Goal: Task Accomplishment & Management: Manage account settings

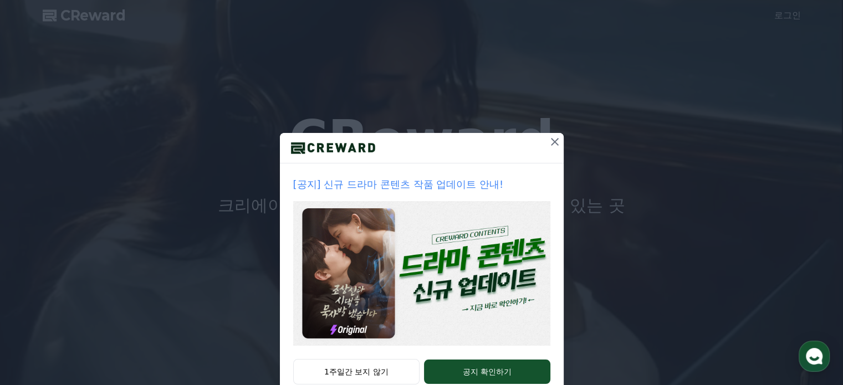
click at [552, 139] on icon at bounding box center [554, 141] width 13 height 13
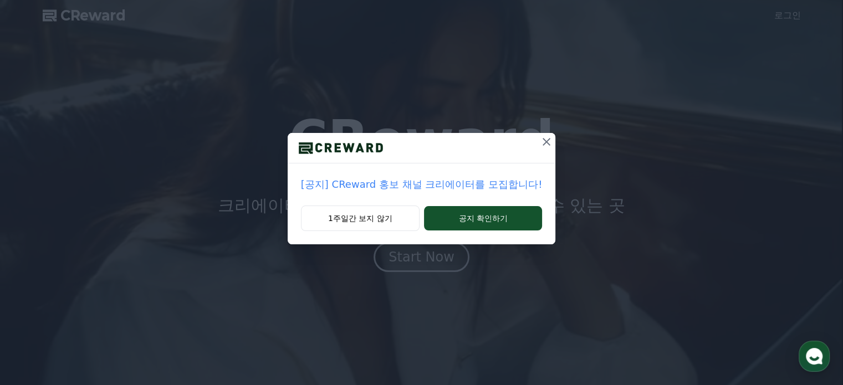
click at [543, 139] on icon at bounding box center [546, 141] width 13 height 13
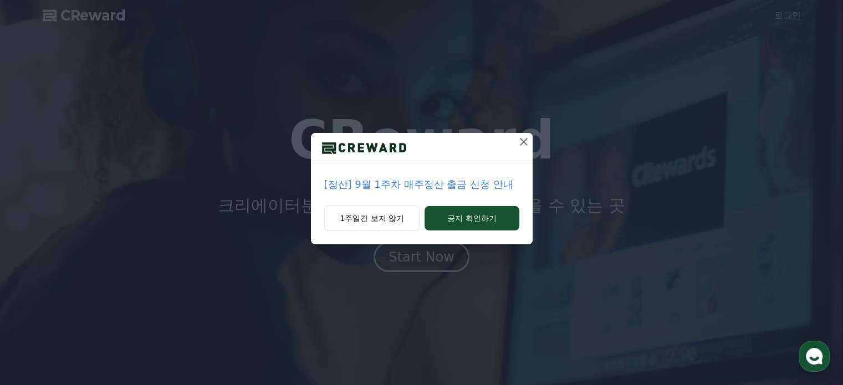
click at [521, 141] on icon at bounding box center [523, 141] width 13 height 13
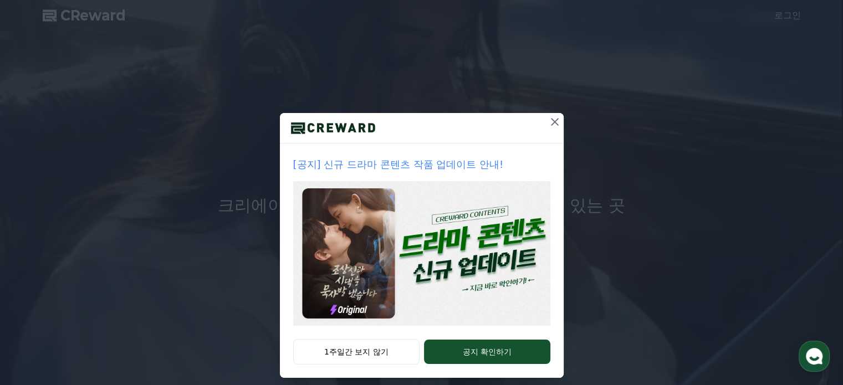
scroll to position [30, 0]
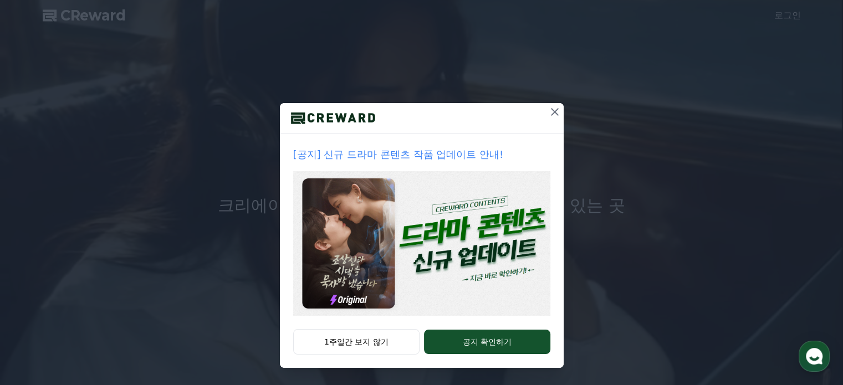
click at [551, 110] on icon at bounding box center [555, 112] width 8 height 8
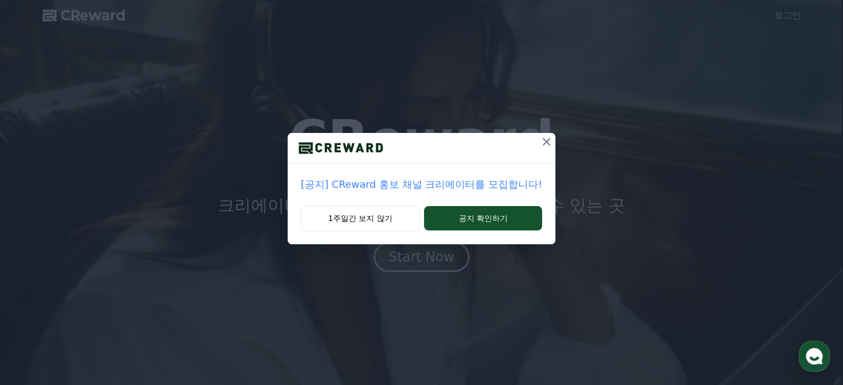
scroll to position [0, 0]
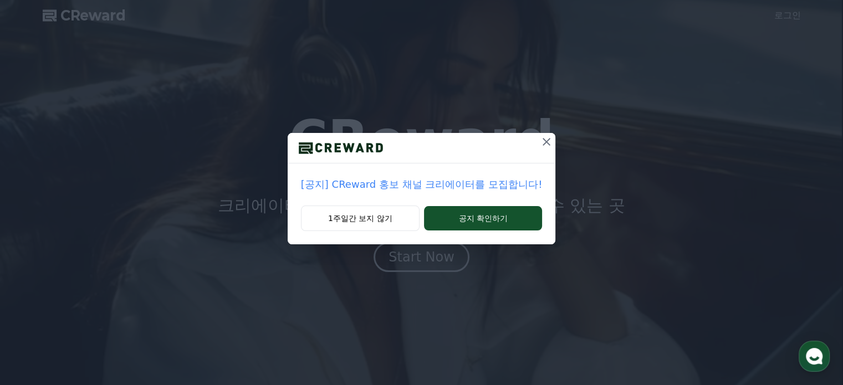
click at [543, 140] on icon at bounding box center [546, 141] width 13 height 13
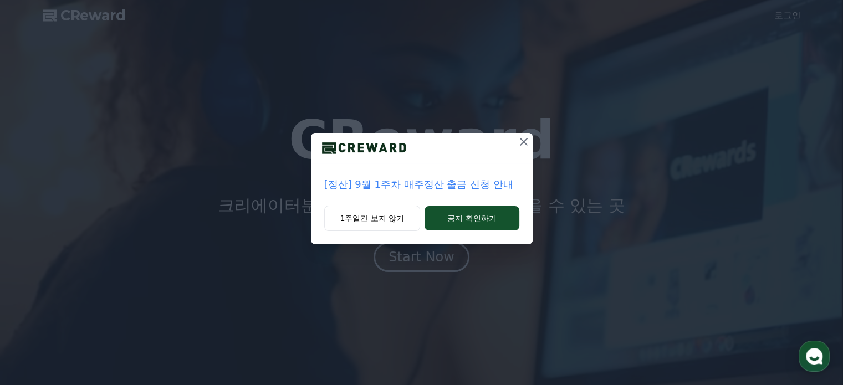
click at [525, 140] on icon at bounding box center [524, 142] width 8 height 8
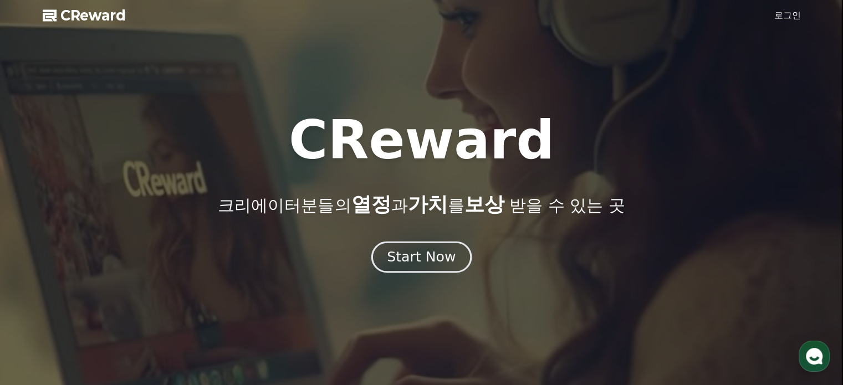
click at [428, 251] on div "Start Now" at bounding box center [421, 257] width 69 height 19
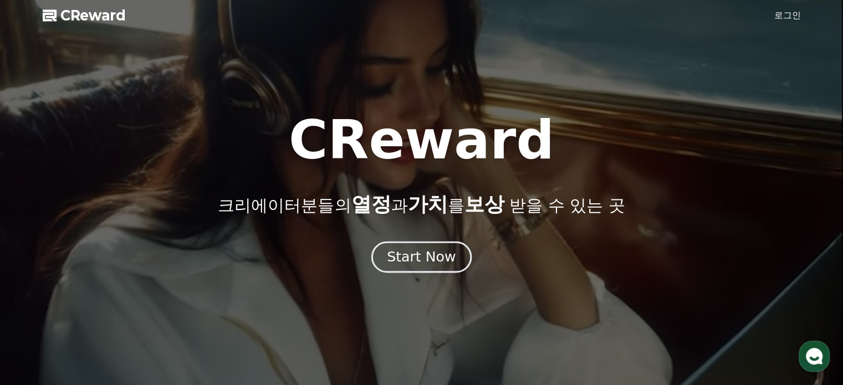
click at [410, 264] on div "Start Now" at bounding box center [421, 257] width 69 height 19
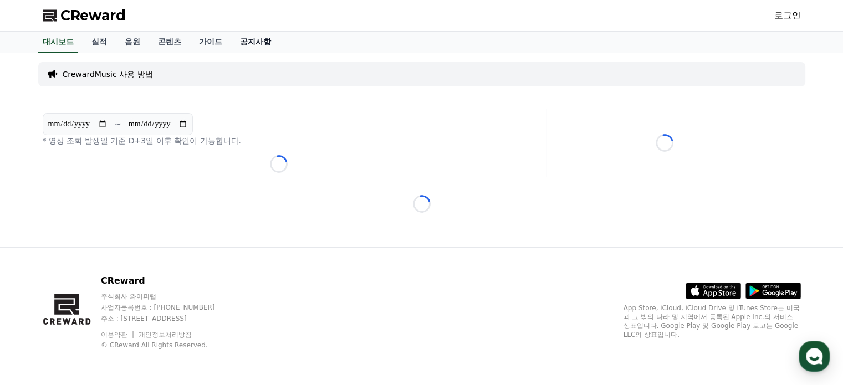
click at [262, 42] on link "공지사항" at bounding box center [255, 42] width 49 height 21
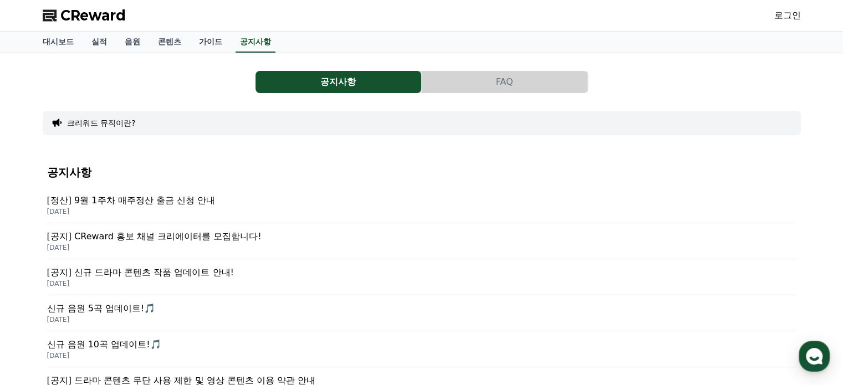
click at [204, 203] on p "[정산] 9월 1주차 매주정산 출금 신청 안내" at bounding box center [421, 200] width 749 height 13
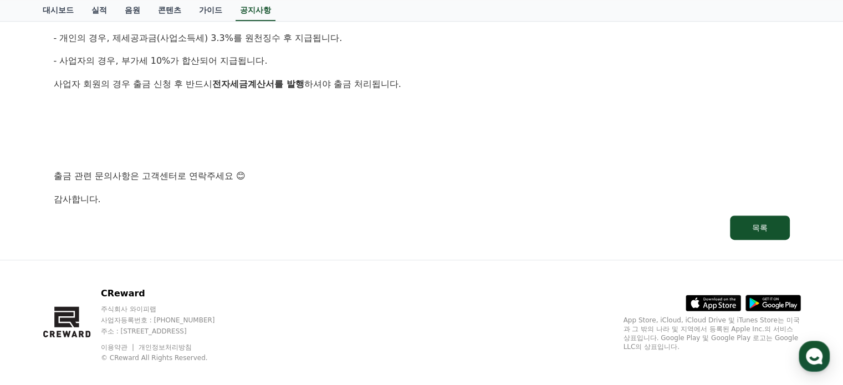
scroll to position [633, 0]
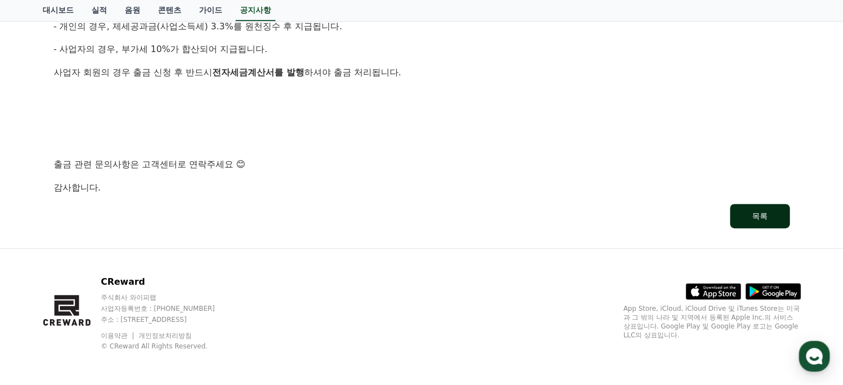
drag, startPoint x: 759, startPoint y: 220, endPoint x: 747, endPoint y: 224, distance: 12.5
click at [758, 220] on div "목록" at bounding box center [760, 216] width 16 height 11
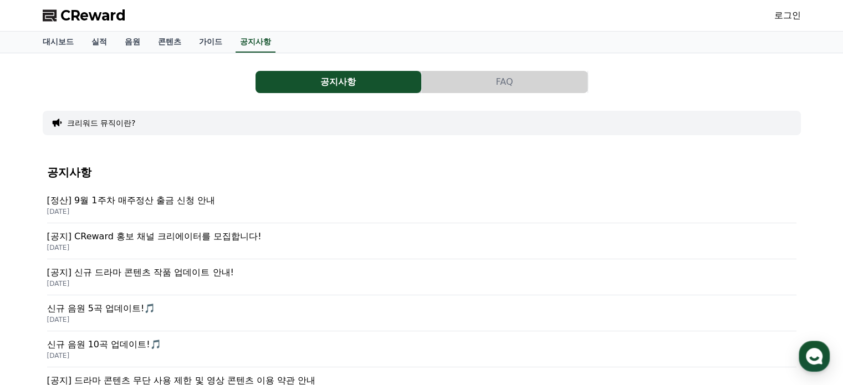
click at [790, 17] on link "로그인" at bounding box center [787, 15] width 27 height 13
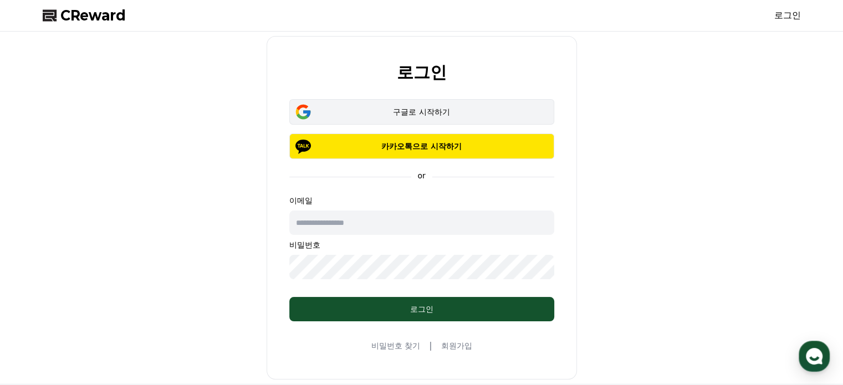
click at [429, 112] on div "구글로 시작하기" at bounding box center [421, 111] width 233 height 11
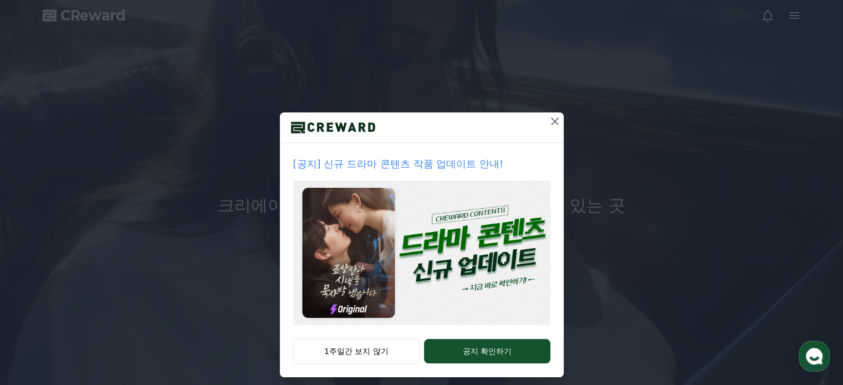
scroll to position [30, 0]
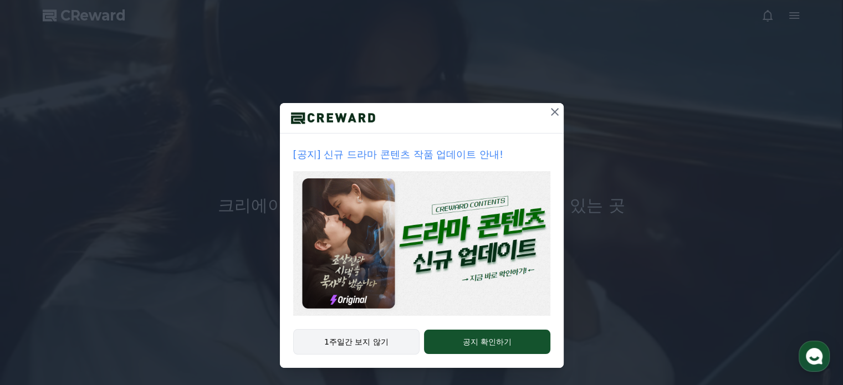
drag, startPoint x: 306, startPoint y: 337, endPoint x: 335, endPoint y: 330, distance: 30.4
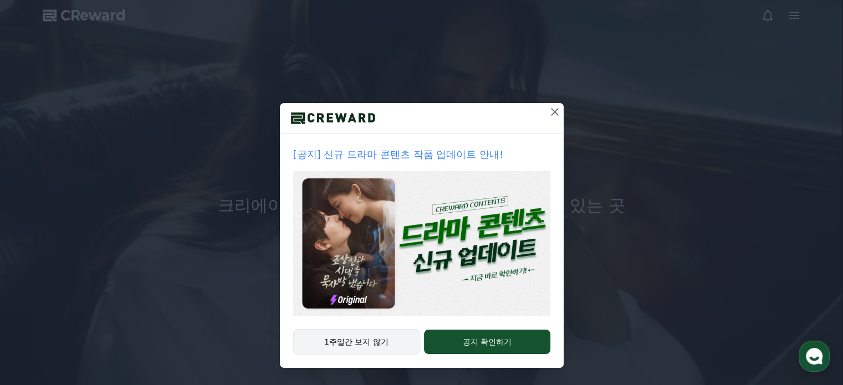
click at [307, 336] on button "1주일간 보지 않기" at bounding box center [356, 341] width 127 height 25
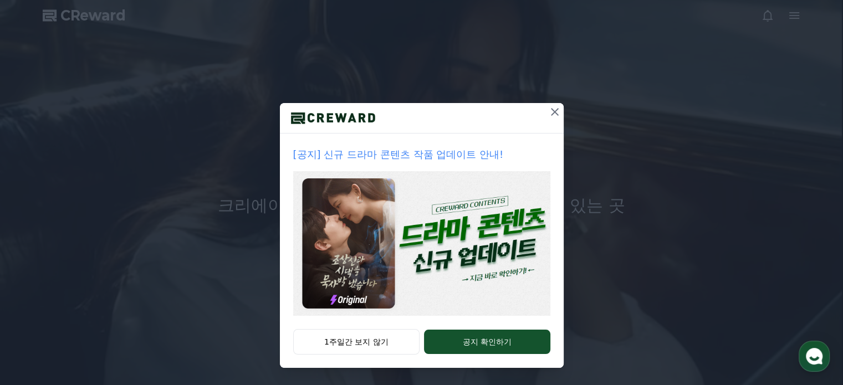
scroll to position [0, 0]
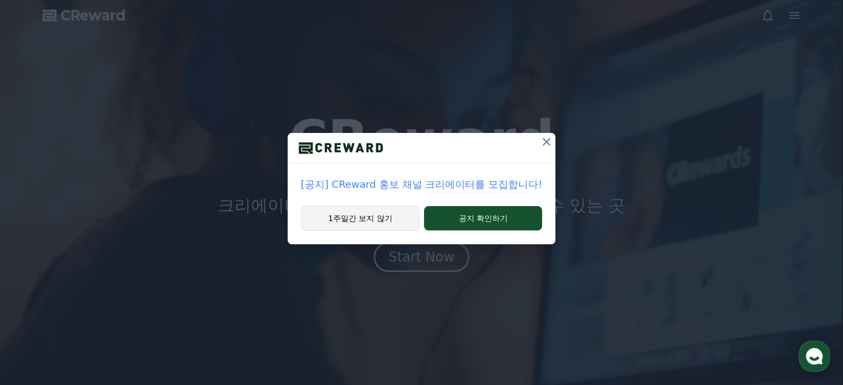
click at [316, 212] on button "1주일간 보지 않기" at bounding box center [360, 218] width 119 height 25
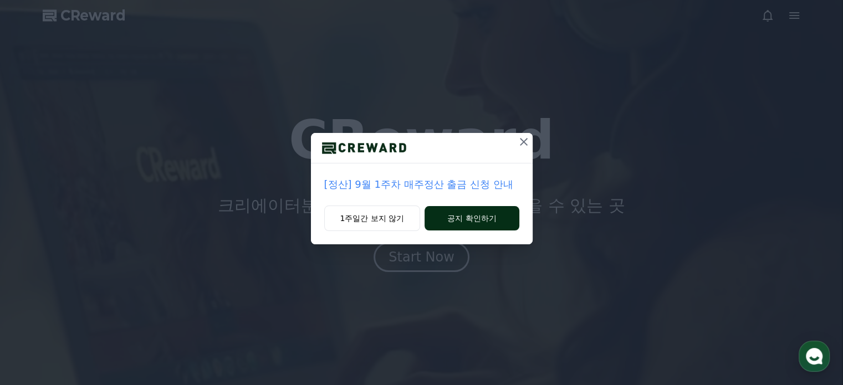
click at [468, 220] on button "공지 확인하기" at bounding box center [471, 218] width 94 height 24
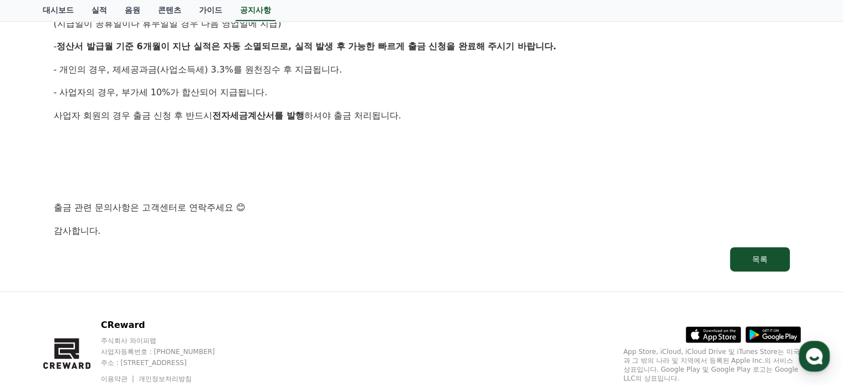
scroll to position [656, 0]
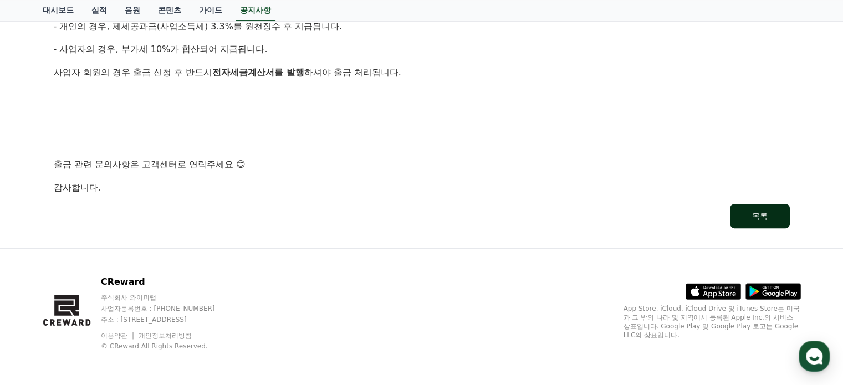
drag, startPoint x: 756, startPoint y: 214, endPoint x: 749, endPoint y: 217, distance: 7.2
click at [755, 214] on div "목록" at bounding box center [760, 216] width 16 height 11
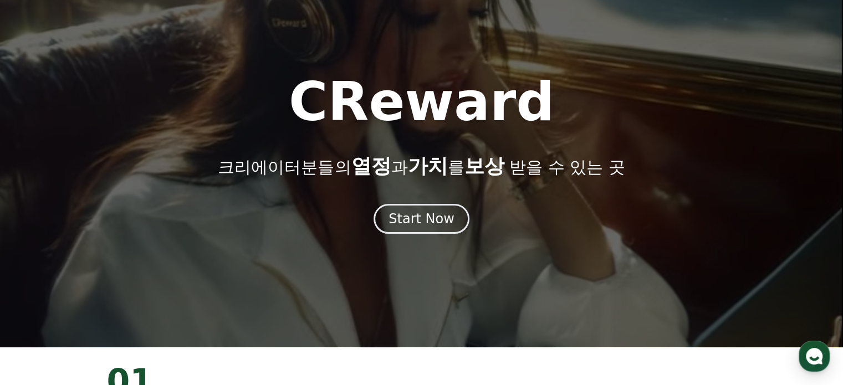
scroll to position [55, 0]
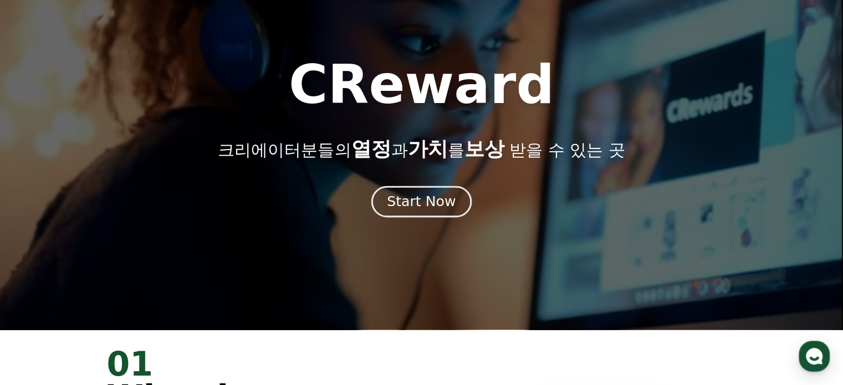
click at [425, 203] on div "Start Now" at bounding box center [421, 201] width 69 height 19
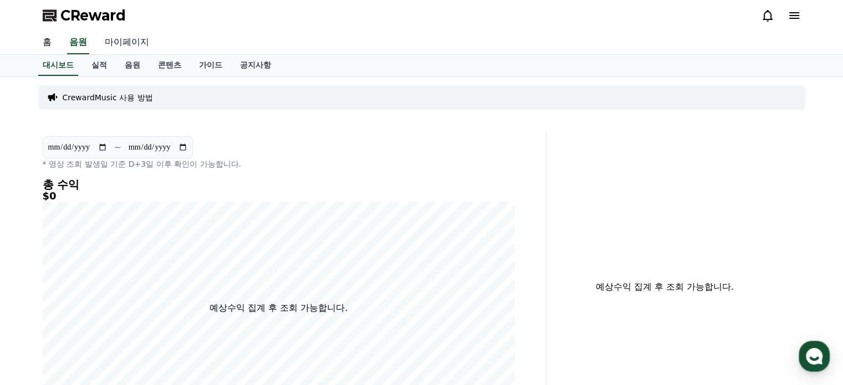
click at [132, 42] on link "마이페이지" at bounding box center [127, 42] width 62 height 23
select select "**********"
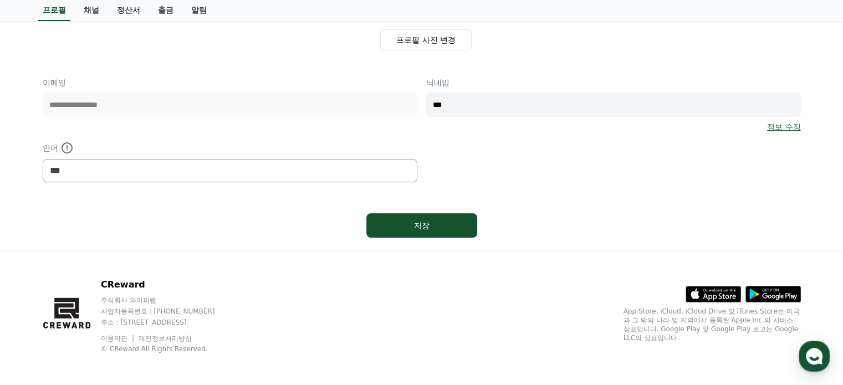
scroll to position [120, 0]
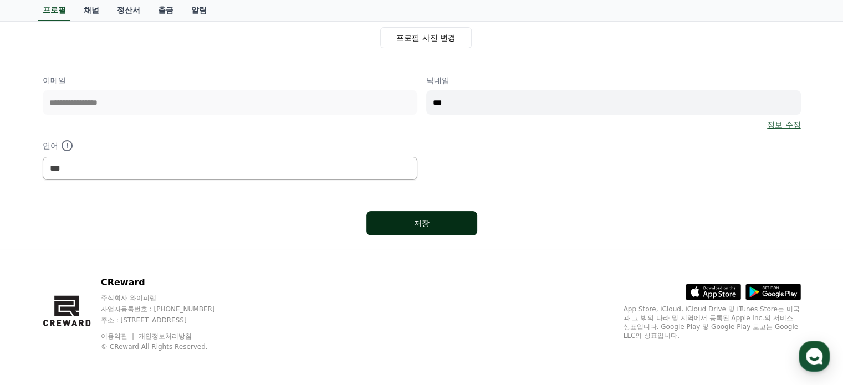
click at [447, 229] on button "저장" at bounding box center [421, 223] width 111 height 24
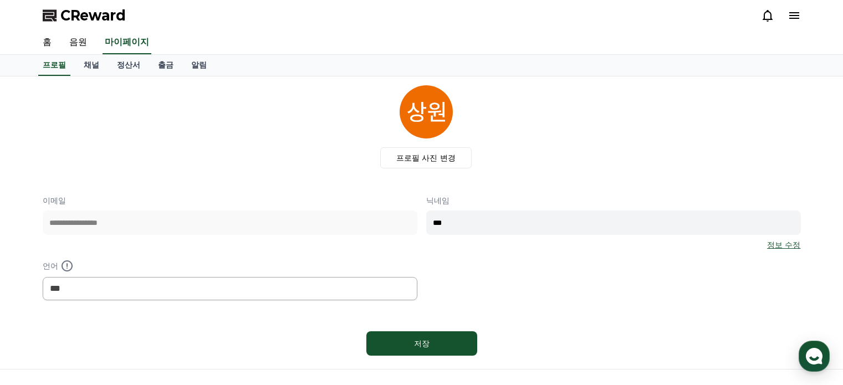
select select "**********"
click at [87, 62] on link "채널" at bounding box center [91, 65] width 33 height 21
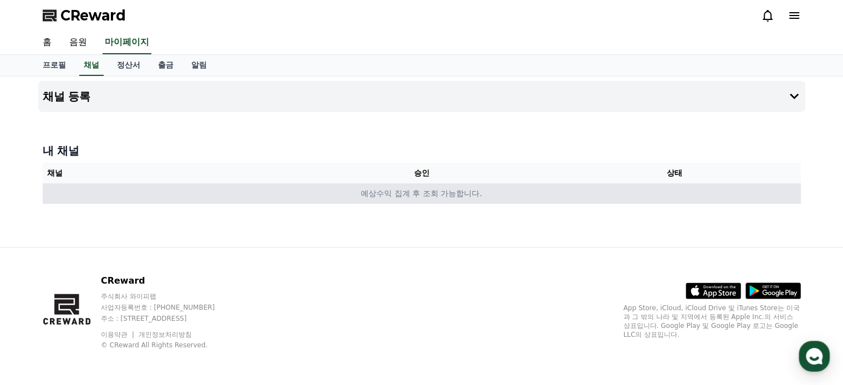
click at [450, 195] on td "예상수익 집계 후 조회 가능합니다." at bounding box center [422, 193] width 758 height 21
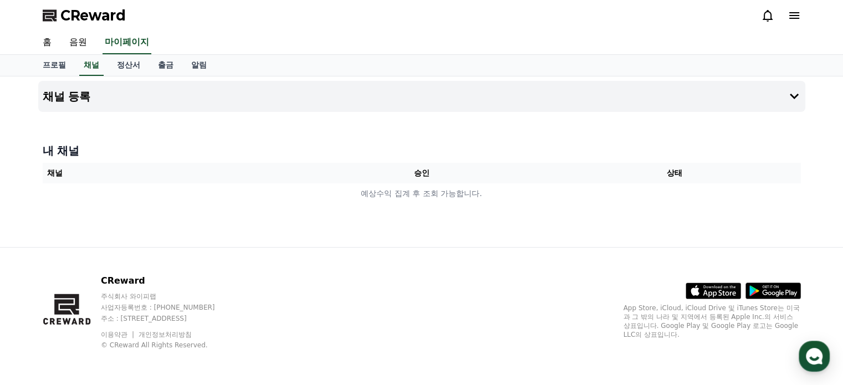
click at [67, 150] on h4 "내 채널" at bounding box center [422, 151] width 758 height 16
click at [54, 68] on link "프로필" at bounding box center [54, 65] width 41 height 21
select select "**********"
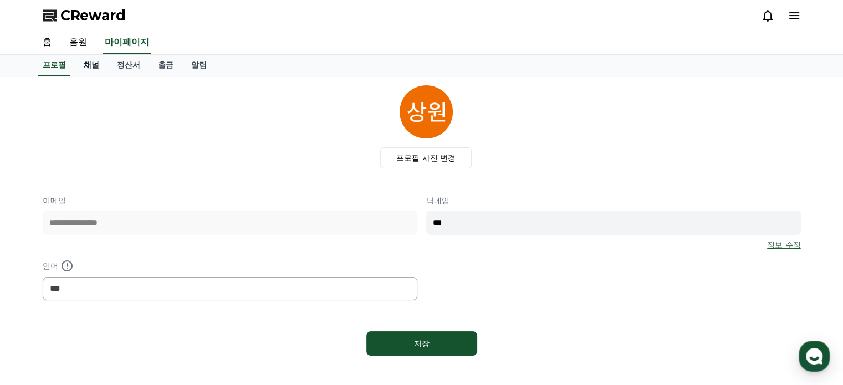
click at [88, 63] on link "채널" at bounding box center [91, 65] width 33 height 21
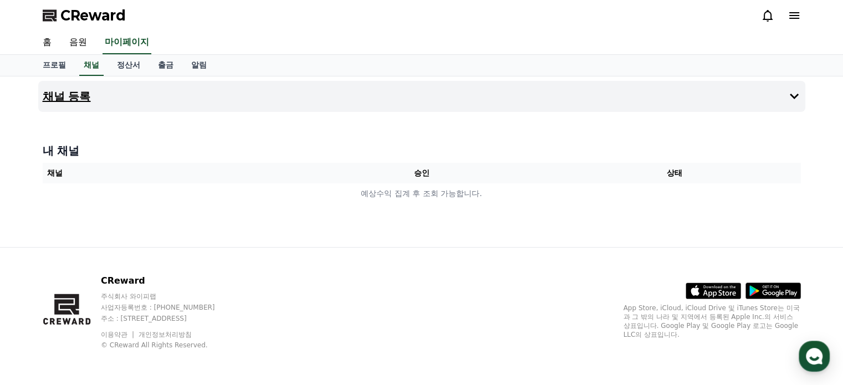
click at [80, 97] on h4 "채널 등록" at bounding box center [67, 96] width 48 height 12
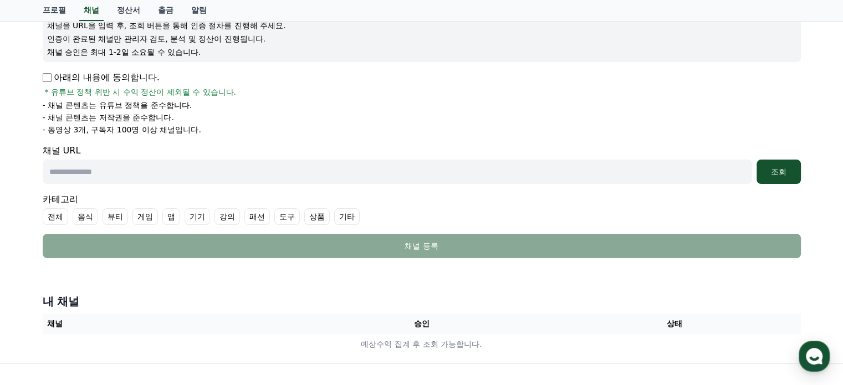
scroll to position [166, 0]
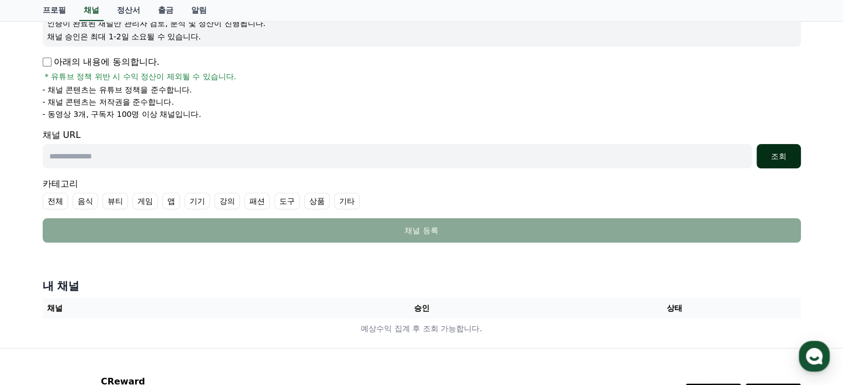
click at [780, 152] on div "조회" at bounding box center [778, 156] width 35 height 11
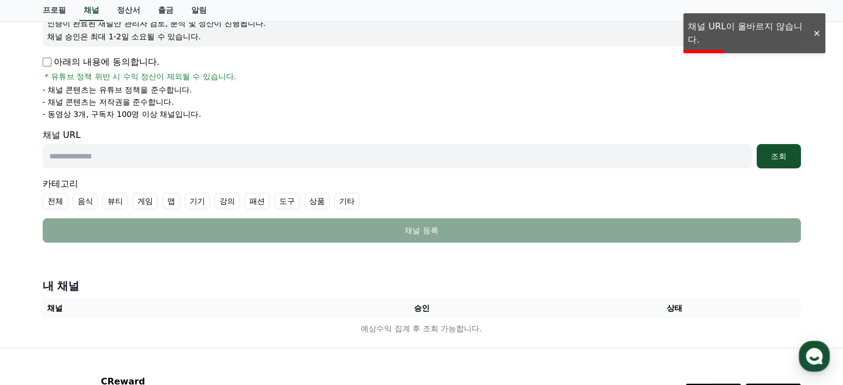
click at [817, 29] on div at bounding box center [816, 33] width 18 height 11
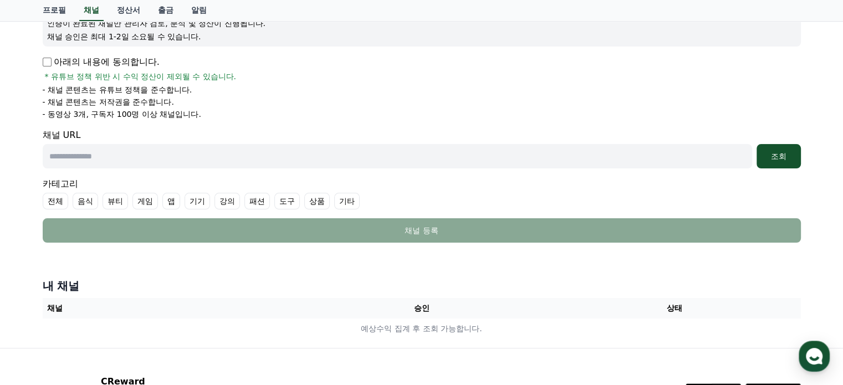
click at [235, 160] on input "text" at bounding box center [397, 156] width 709 height 24
paste input "**********"
click at [782, 155] on div "조회" at bounding box center [778, 156] width 35 height 11
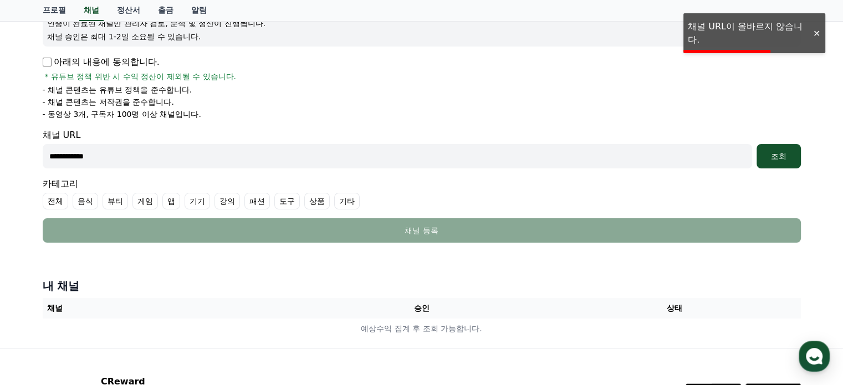
click at [816, 33] on div at bounding box center [816, 33] width 18 height 11
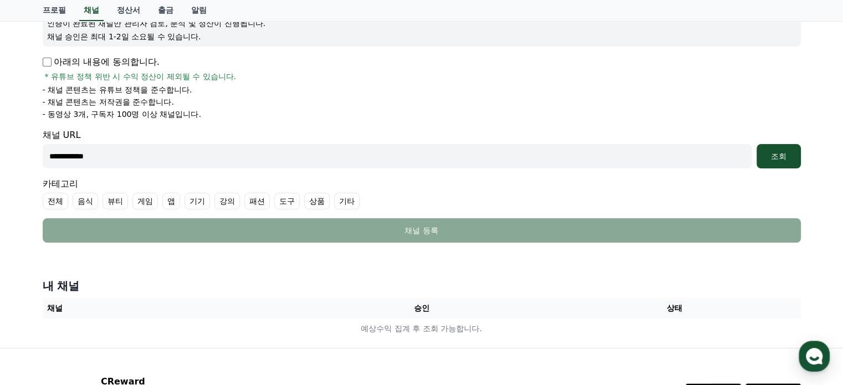
click at [48, 157] on input "**********" at bounding box center [397, 156] width 709 height 24
type input "**********"
drag, startPoint x: 784, startPoint y: 156, endPoint x: 778, endPoint y: 160, distance: 6.5
click at [785, 154] on div "조회" at bounding box center [778, 156] width 35 height 11
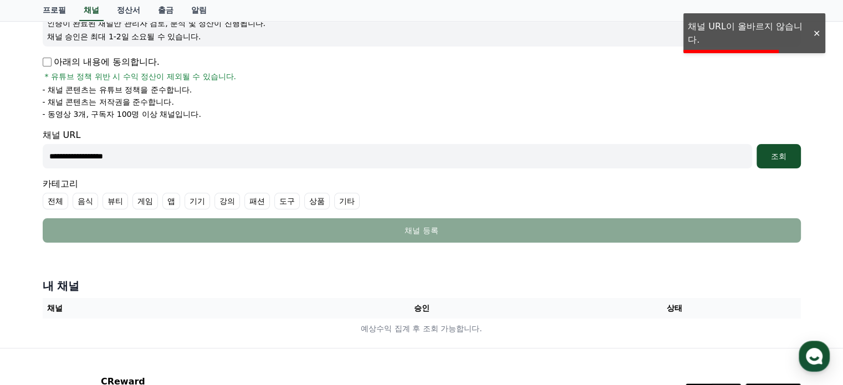
click at [816, 31] on div at bounding box center [816, 33] width 18 height 11
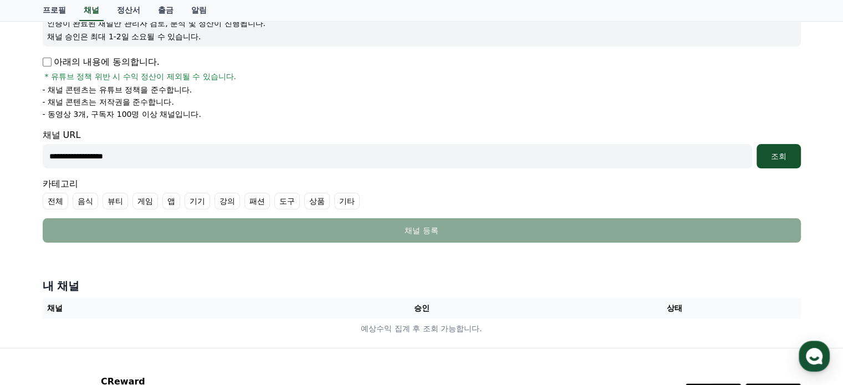
drag, startPoint x: 186, startPoint y: 154, endPoint x: 44, endPoint y: 157, distance: 141.9
click at [44, 157] on input "**********" at bounding box center [397, 156] width 709 height 24
paste input "**********"
type input "**********"
click at [789, 156] on div "조회" at bounding box center [778, 156] width 35 height 11
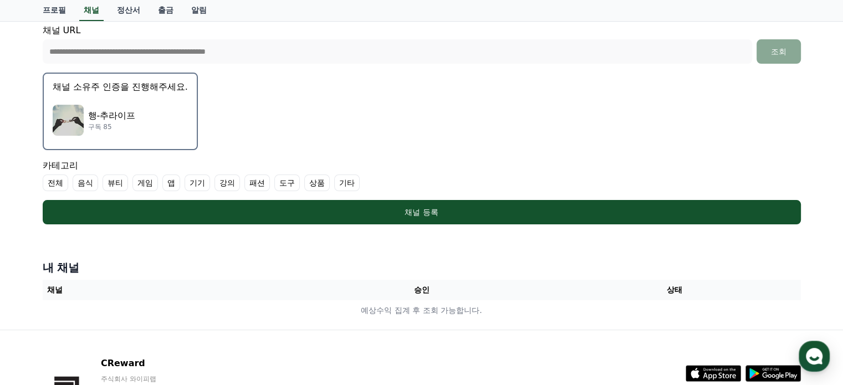
scroll to position [277, 0]
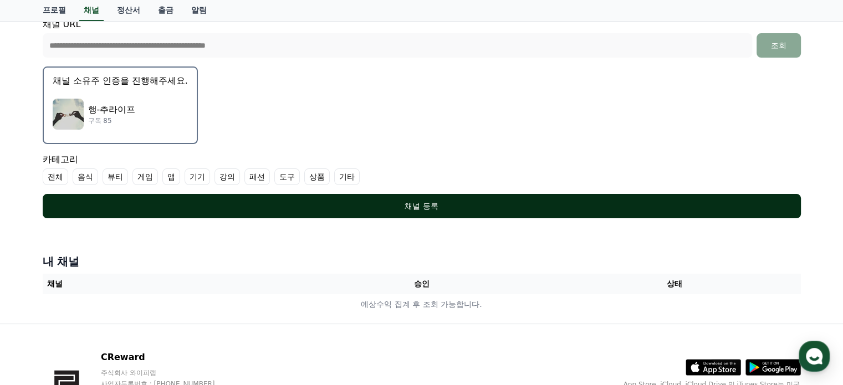
click at [449, 208] on div "채널 등록" at bounding box center [422, 206] width 714 height 11
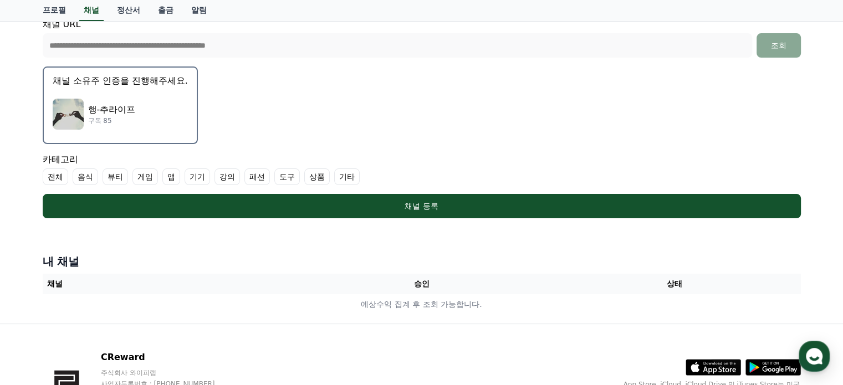
click at [345, 174] on label "기타" at bounding box center [346, 176] width 25 height 17
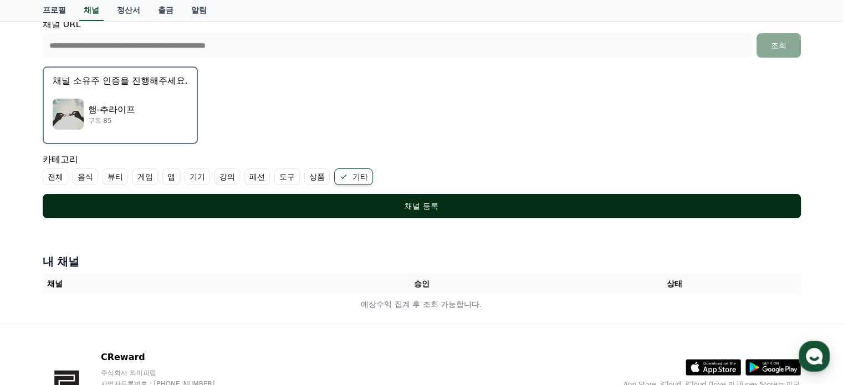
click at [424, 206] on div "채널 등록" at bounding box center [422, 206] width 714 height 11
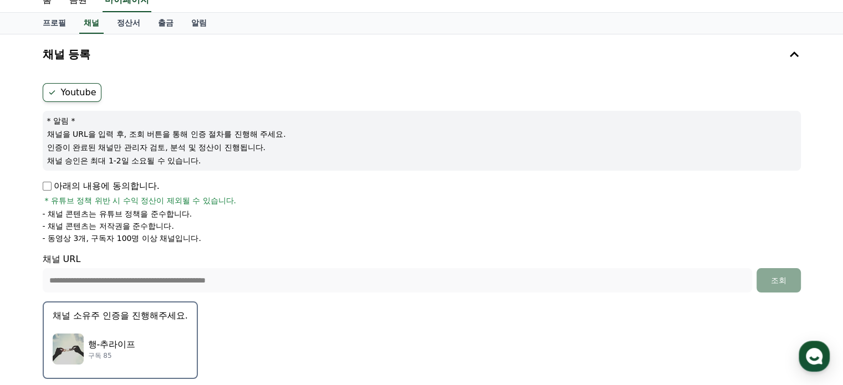
scroll to position [0, 0]
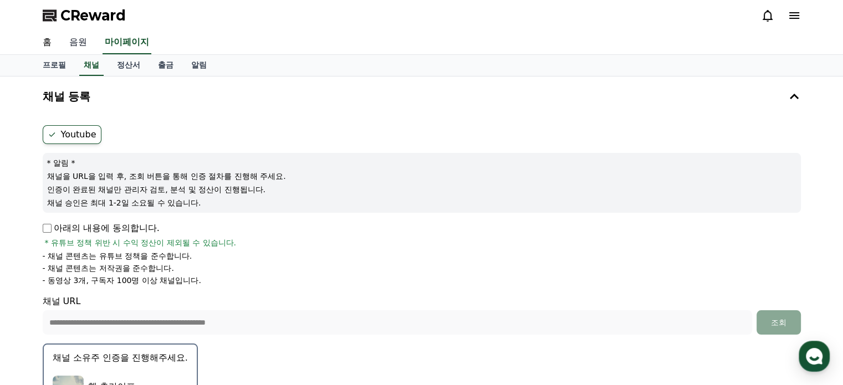
drag, startPoint x: 79, startPoint y: 43, endPoint x: 85, endPoint y: 44, distance: 6.2
click at [80, 43] on link "음원" at bounding box center [77, 42] width 35 height 23
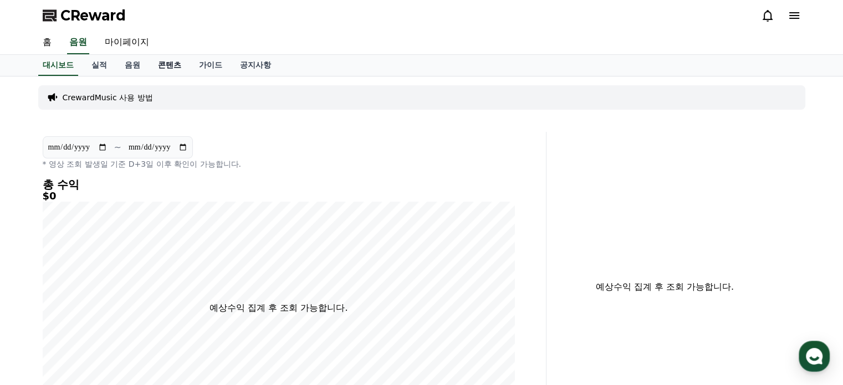
click at [173, 68] on link "콘텐츠" at bounding box center [169, 65] width 41 height 21
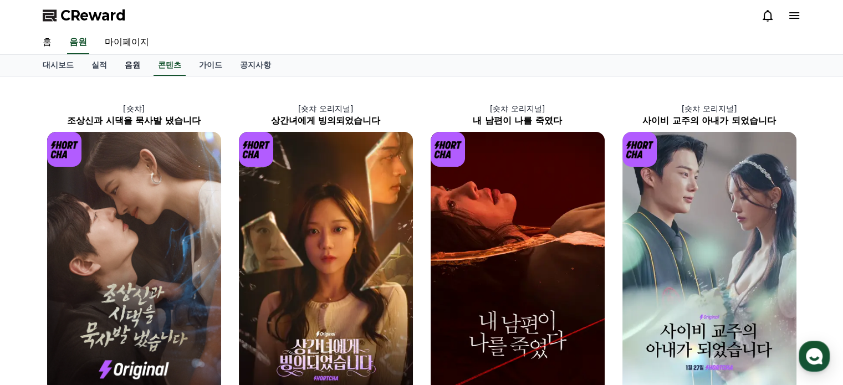
drag, startPoint x: 131, startPoint y: 66, endPoint x: 140, endPoint y: 66, distance: 8.3
click at [132, 66] on link "음원" at bounding box center [132, 65] width 33 height 21
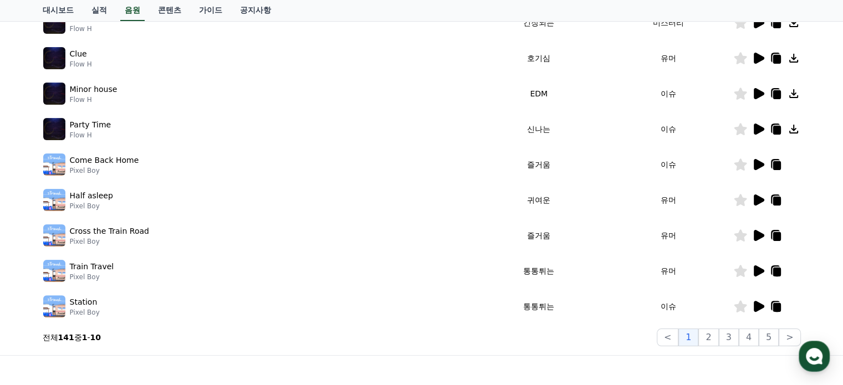
scroll to position [142, 0]
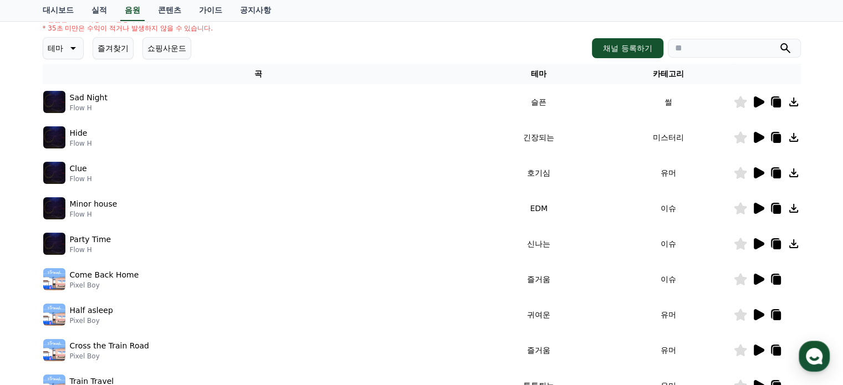
click at [73, 48] on icon at bounding box center [73, 48] width 6 height 3
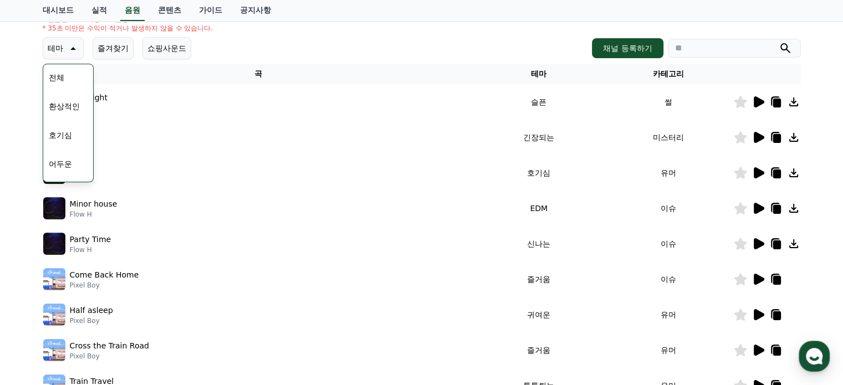
click at [186, 98] on div "Sad Night Flow H" at bounding box center [258, 102] width 431 height 22
click at [73, 44] on icon at bounding box center [71, 48] width 13 height 13
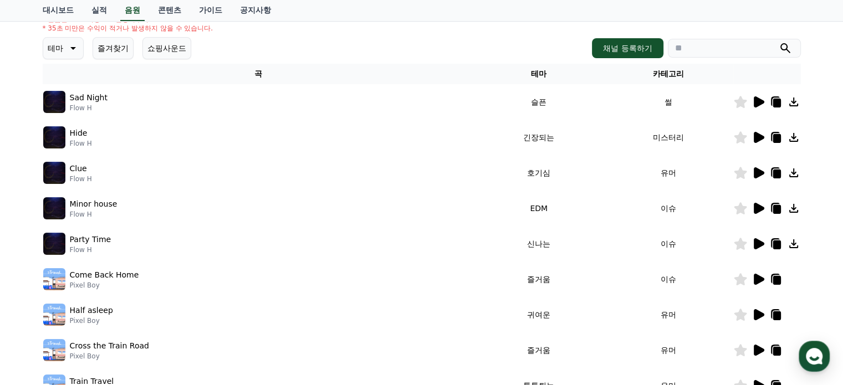
click at [751, 106] on icon at bounding box center [757, 101] width 13 height 13
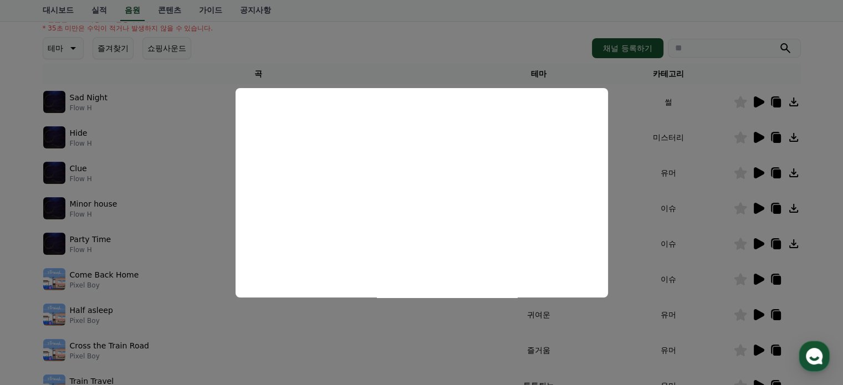
click at [756, 96] on button "close modal" at bounding box center [421, 192] width 843 height 385
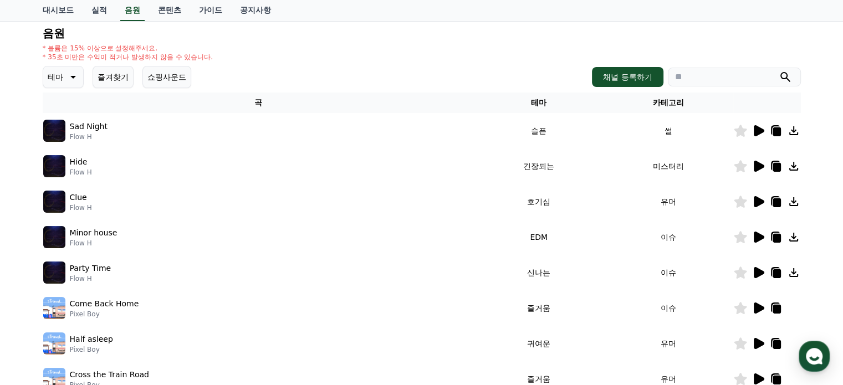
scroll to position [87, 0]
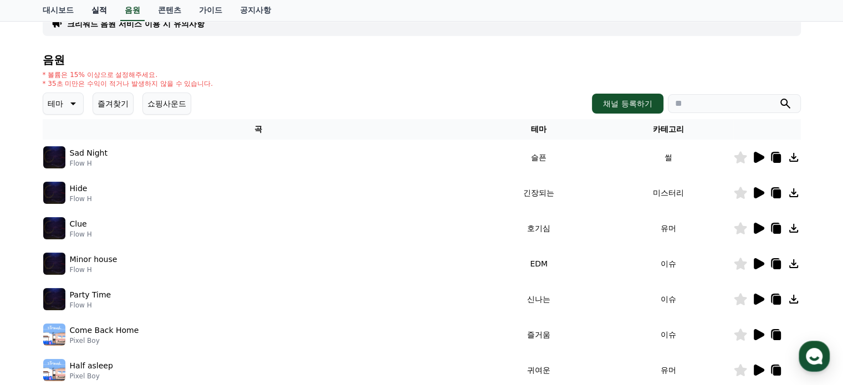
click at [102, 11] on link "실적" at bounding box center [99, 10] width 33 height 21
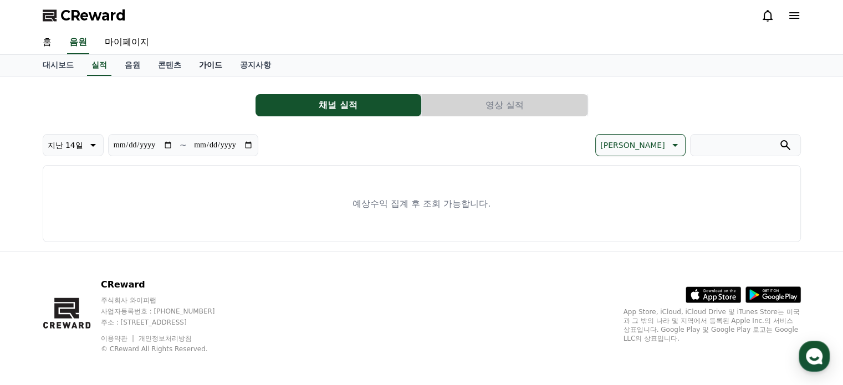
click at [211, 64] on link "가이드" at bounding box center [210, 65] width 41 height 21
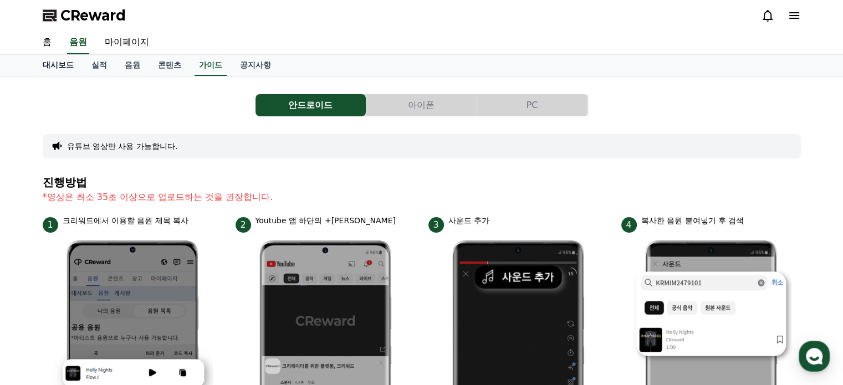
click at [58, 66] on link "대시보드" at bounding box center [58, 65] width 49 height 21
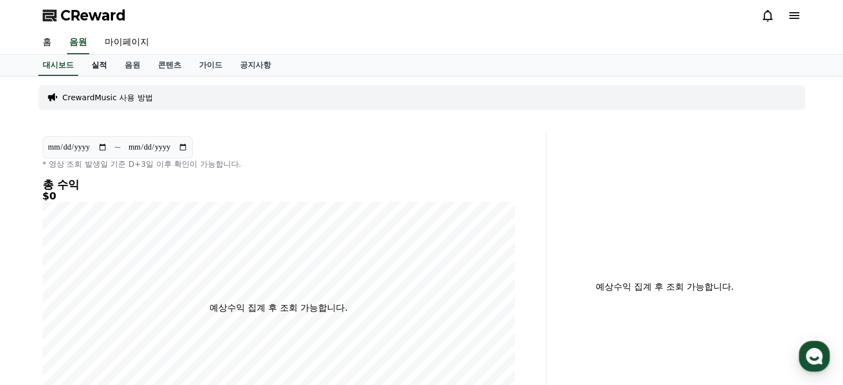
click at [102, 65] on link "실적" at bounding box center [99, 65] width 33 height 21
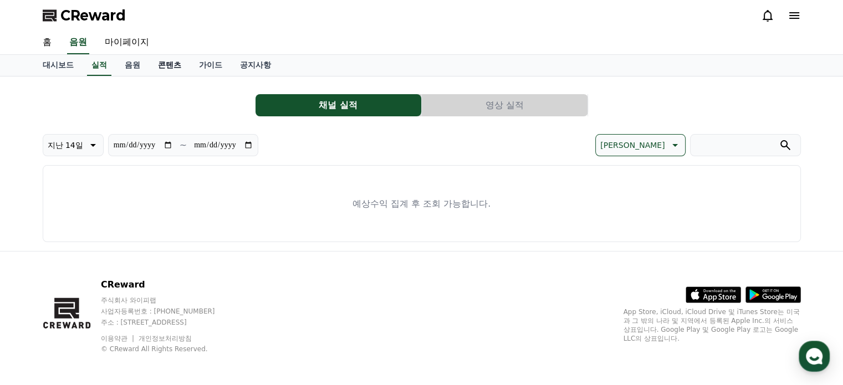
click at [170, 67] on link "콘텐츠" at bounding box center [169, 65] width 41 height 21
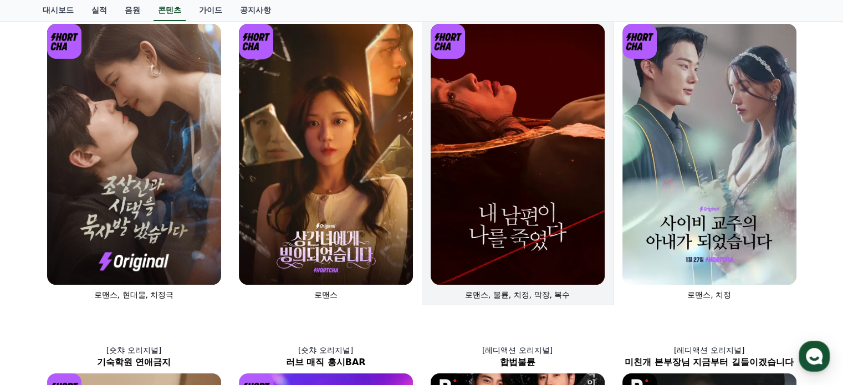
scroll to position [111, 0]
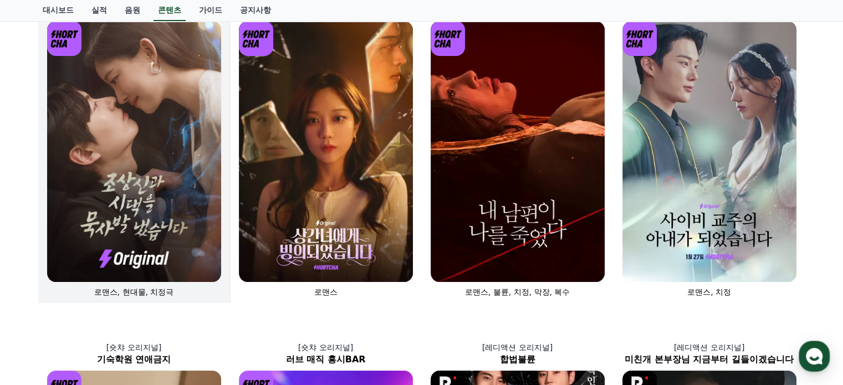
click at [135, 183] on img at bounding box center [134, 151] width 174 height 261
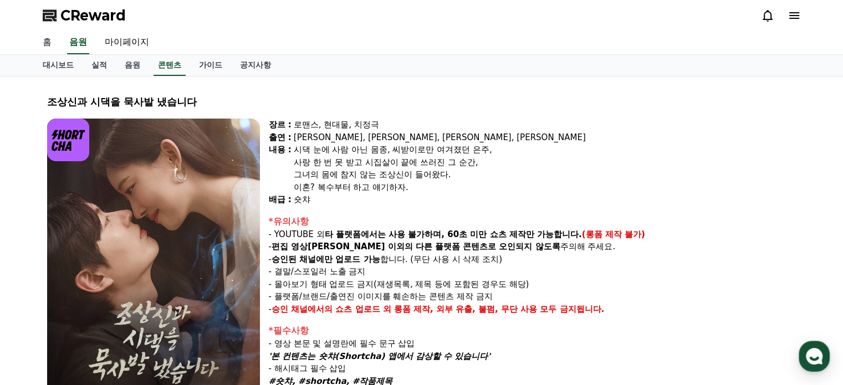
click at [45, 40] on link "홈" at bounding box center [47, 42] width 27 height 23
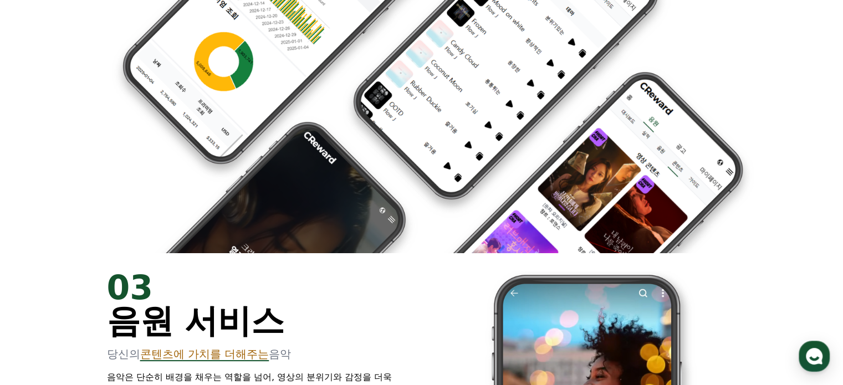
scroll to position [1330, 0]
